Goal: Information Seeking & Learning: Learn about a topic

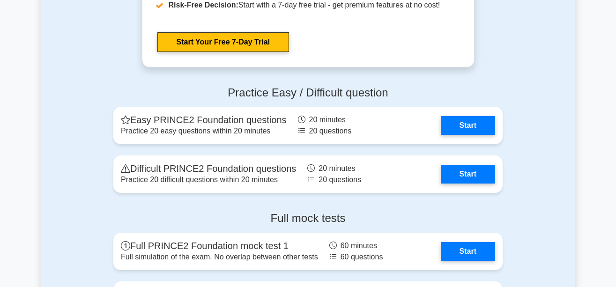
scroll to position [1198, 0]
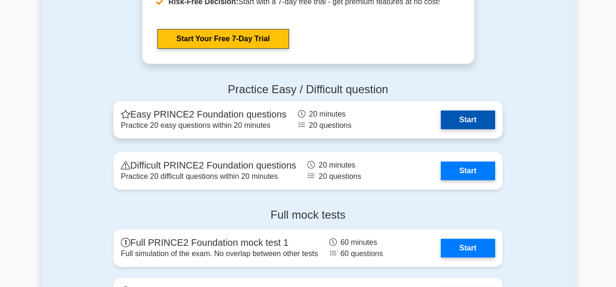
click at [477, 119] on link "Start" at bounding box center [468, 120] width 54 height 19
